Goal: Information Seeking & Learning: Learn about a topic

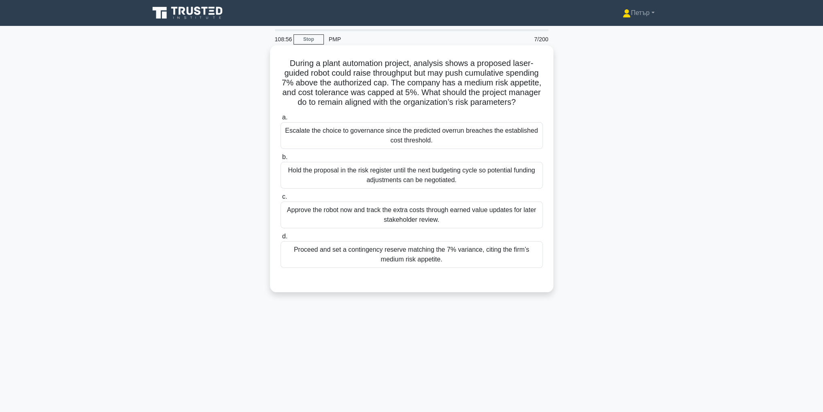
click at [488, 145] on div "Escalate the choice to governance since the predicted overrun breaches the esta…" at bounding box center [412, 135] width 262 height 27
click at [281, 120] on input "a. Escalate the choice to governance since the predicted overrun breaches the e…" at bounding box center [281, 117] width 0 height 5
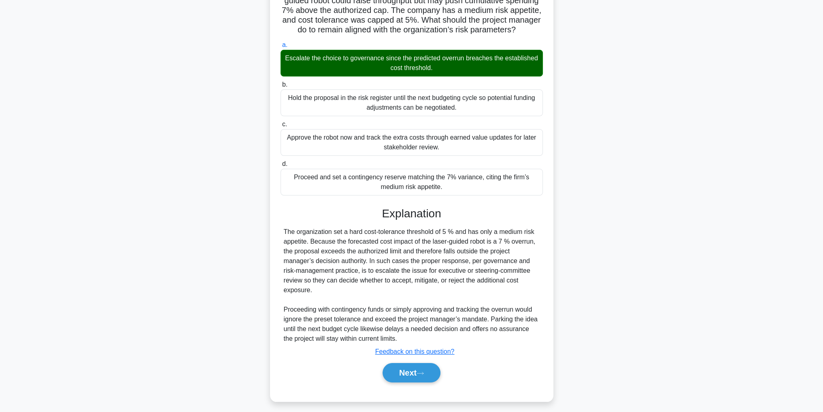
scroll to position [87, 0]
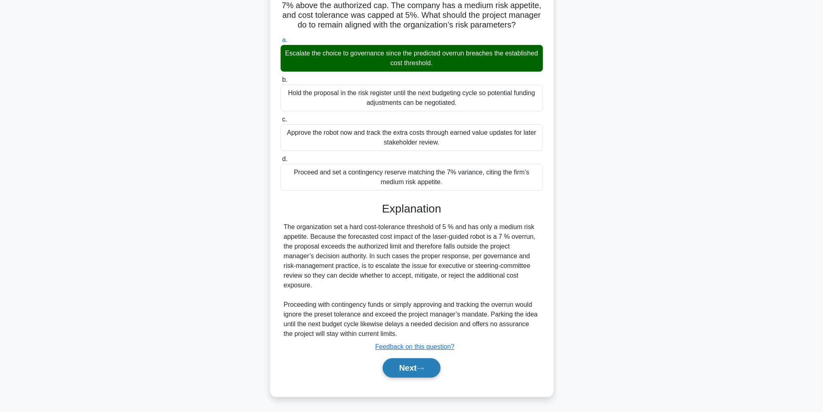
click at [413, 363] on button "Next" at bounding box center [412, 367] width 58 height 19
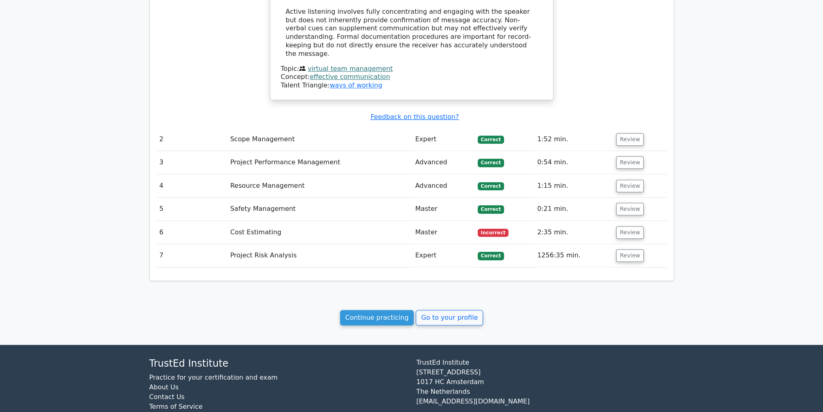
scroll to position [737, 0]
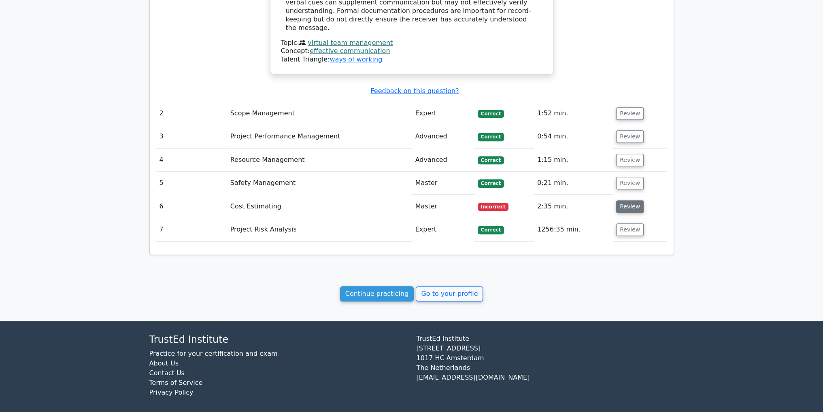
click at [629, 200] on button "Review" at bounding box center [630, 206] width 28 height 13
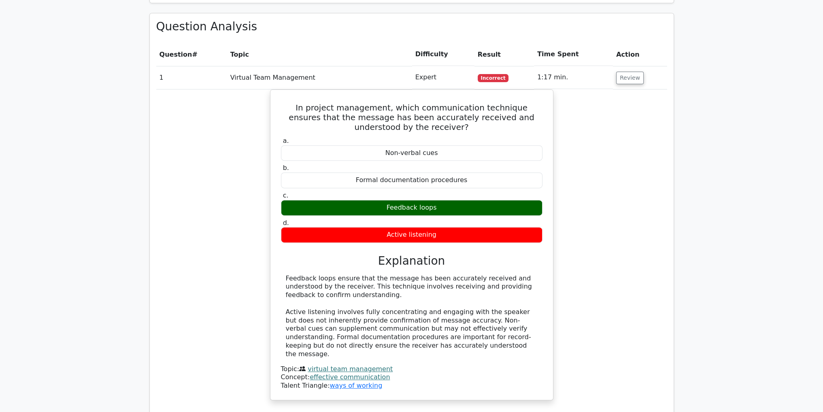
scroll to position [0, 0]
